Goal: Check status: Check status

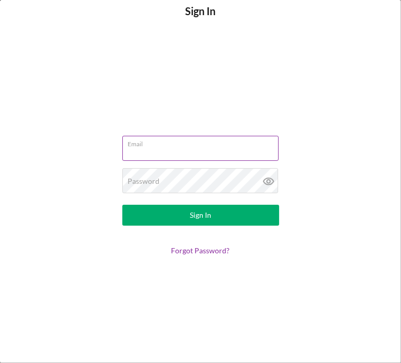
click at [180, 145] on div "Email" at bounding box center [200, 149] width 157 height 26
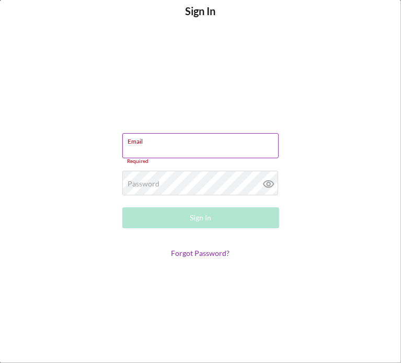
click at [191, 152] on input "Email" at bounding box center [200, 145] width 156 height 25
type input "[EMAIL_ADDRESS][DOMAIN_NAME]"
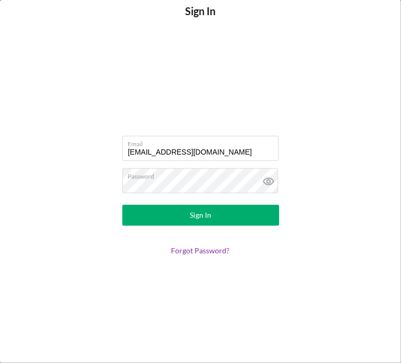
click at [207, 214] on div "Sign In" at bounding box center [200, 215] width 21 height 21
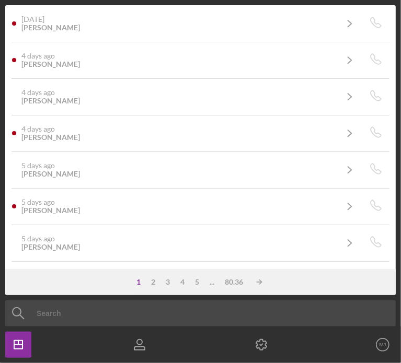
click at [110, 310] on input at bounding box center [216, 314] width 412 height 26
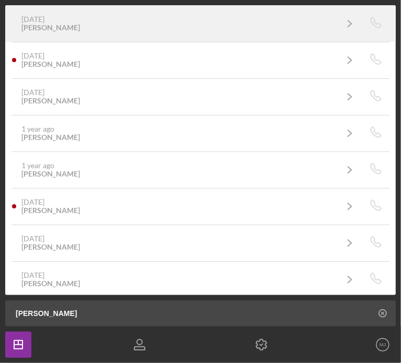
type input "[PERSON_NAME]"
click at [95, 33] on link "[DATE] [PERSON_NAME] Icon/Navigate" at bounding box center [187, 23] width 351 height 26
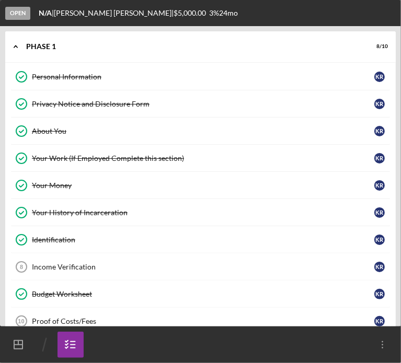
click at [59, 132] on div "About You" at bounding box center [203, 131] width 342 height 8
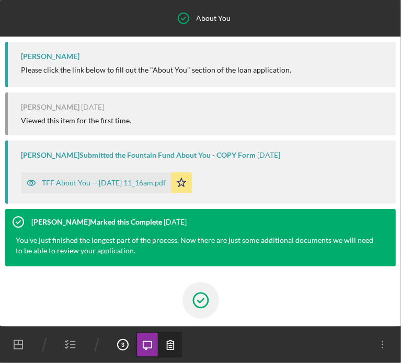
scroll to position [89, 0]
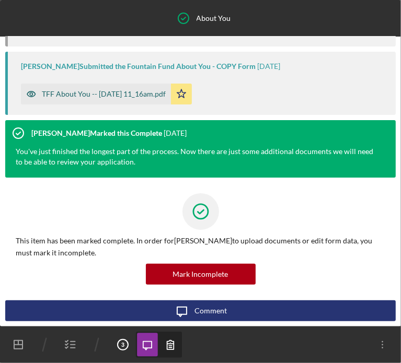
click at [60, 94] on div "TFF About You -- [DATE] 11_16am.pdf" at bounding box center [104, 94] width 124 height 8
